Goal: Navigation & Orientation: Find specific page/section

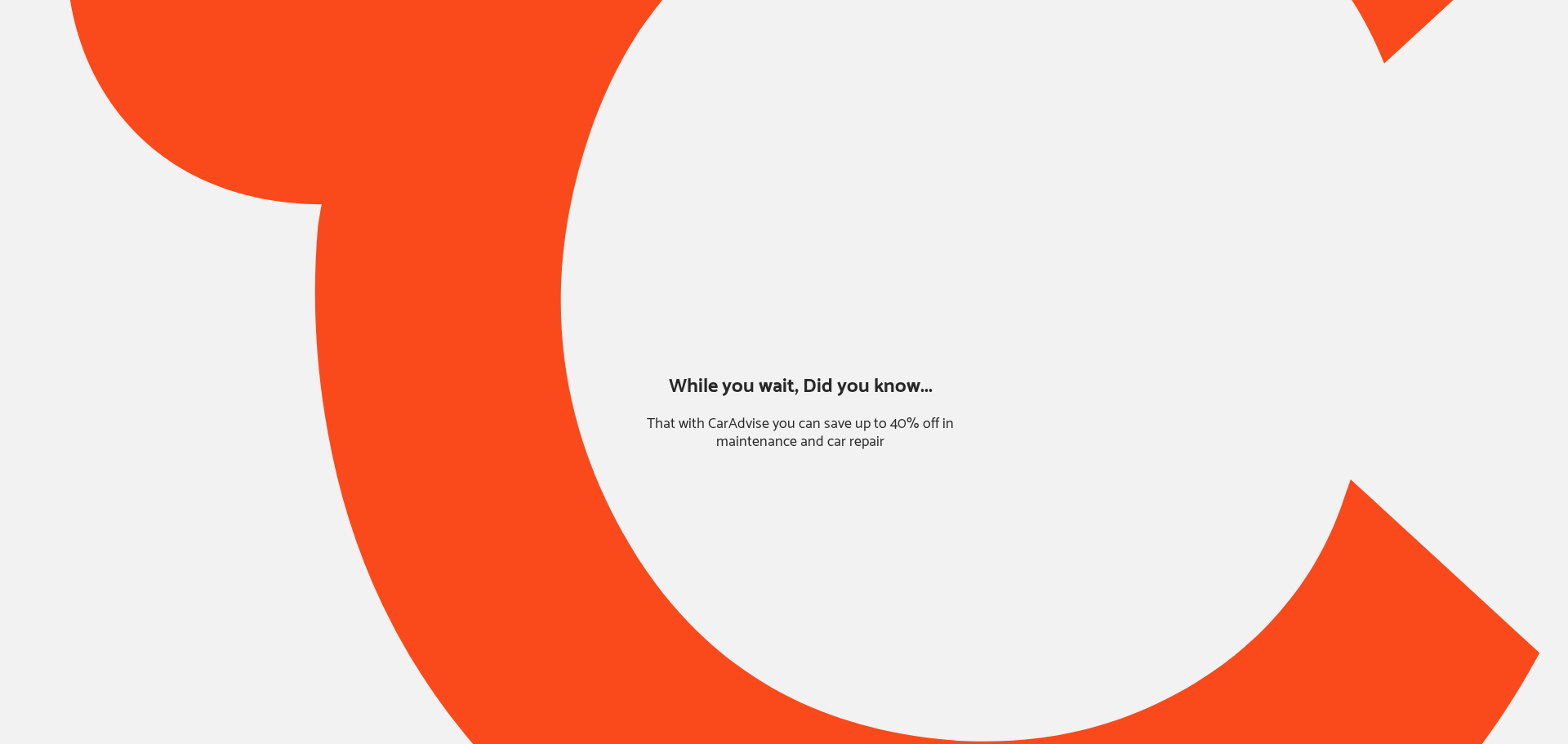
type input "*****"
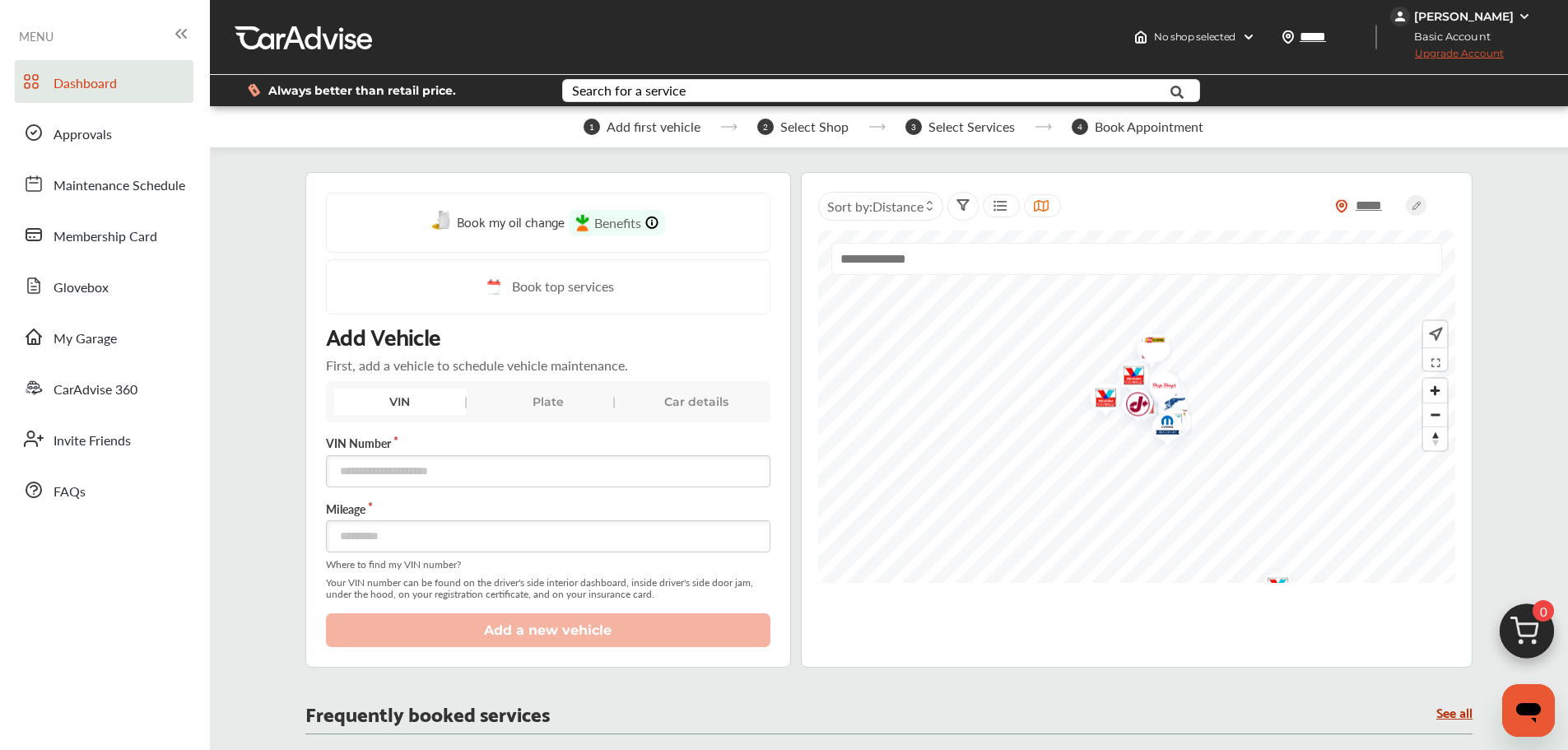
click at [150, 343] on link "My Garage" at bounding box center [104, 336] width 179 height 43
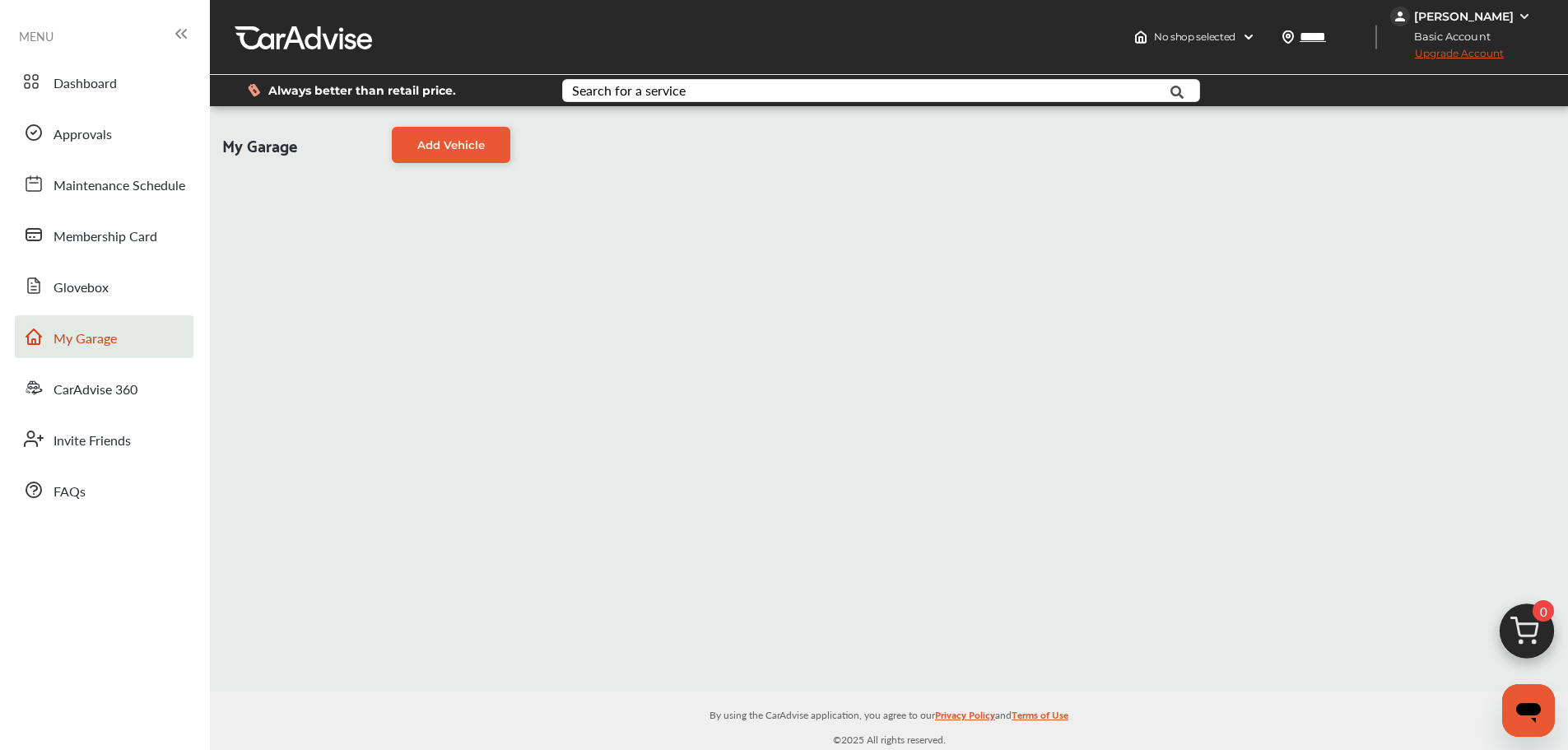
click at [87, 60] on link "Dashboard" at bounding box center [104, 81] width 179 height 43
